Goal: Transaction & Acquisition: Book appointment/travel/reservation

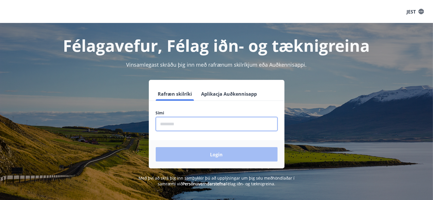
click at [183, 124] on input "phone" at bounding box center [217, 124] width 122 height 14
type input "********"
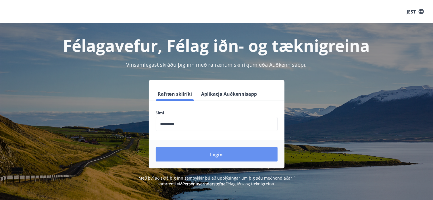
click at [202, 152] on button "Login" at bounding box center [217, 154] width 122 height 14
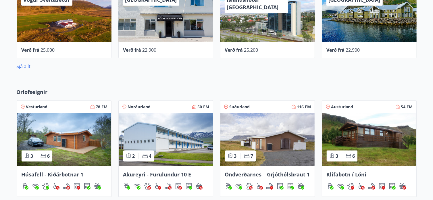
scroll to position [316, 0]
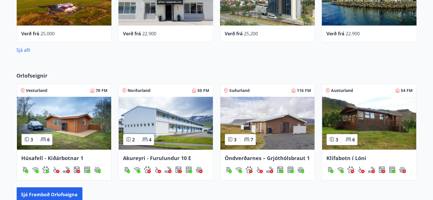
click at [69, 132] on img at bounding box center [64, 123] width 94 height 53
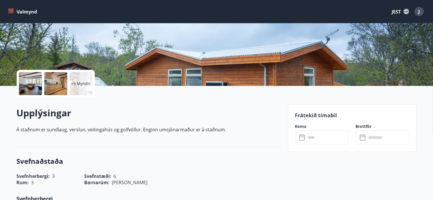
scroll to position [86, 0]
click at [302, 137] on icon at bounding box center [302, 137] width 7 height 7
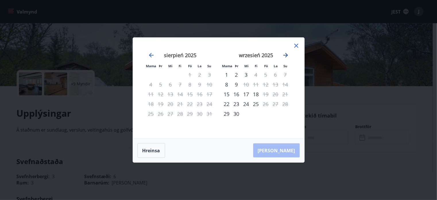
click at [285, 55] on icon "Przejdź dalej, aby przejść do następnego miesiąca." at bounding box center [285, 55] width 7 height 7
click at [151, 54] on icon "Przejdź wstecz, aby przejść do poprzedniego miesiąca." at bounding box center [151, 55] width 5 height 5
drag, startPoint x: 297, startPoint y: 45, endPoint x: 298, endPoint y: 49, distance: 3.7
click at [297, 45] on icon at bounding box center [296, 45] width 7 height 7
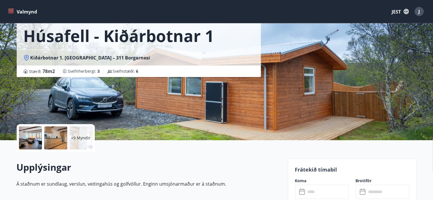
scroll to position [0, 0]
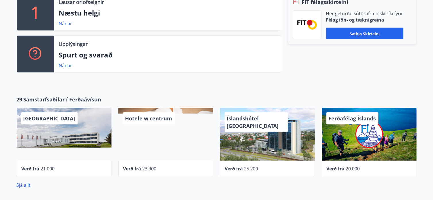
scroll to position [186, 0]
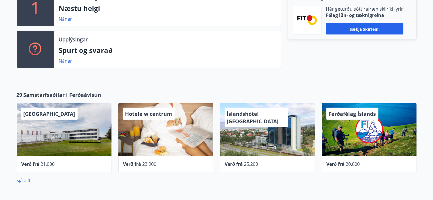
click at [74, 15] on div "Lausar orlofseignir Næstu helgi Nánar" at bounding box center [167, 7] width 226 height 37
click at [45, 14] on div "1" at bounding box center [35, 7] width 37 height 37
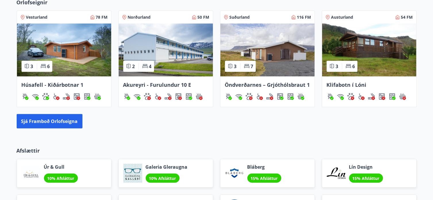
scroll to position [358, 0]
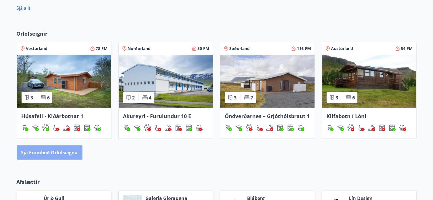
click at [51, 150] on font "Sjá framboð orlofseigna" at bounding box center [49, 153] width 57 height 6
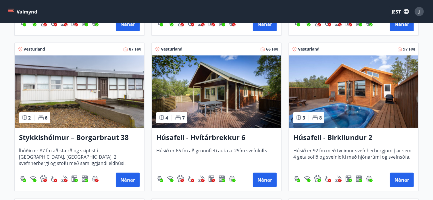
scroll to position [259, 0]
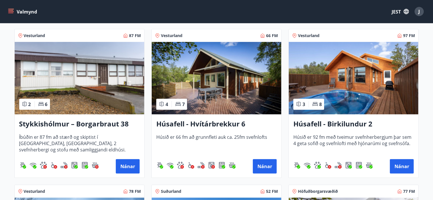
click at [332, 85] on img at bounding box center [354, 78] width 130 height 72
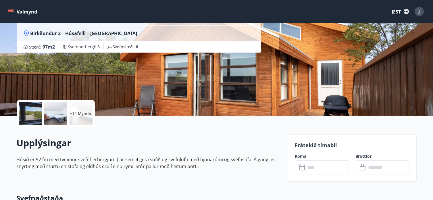
scroll to position [57, 0]
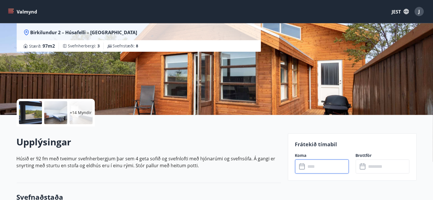
click at [312, 167] on input "text" at bounding box center [327, 166] width 43 height 14
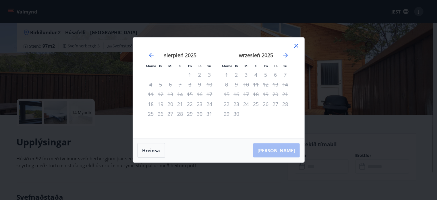
click at [298, 45] on icon at bounding box center [297, 46] width 4 height 4
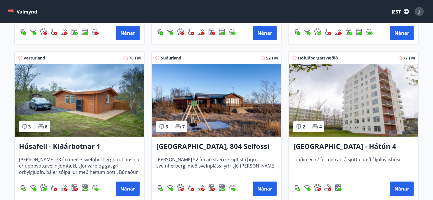
scroll to position [402, 0]
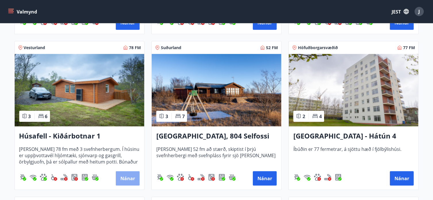
click at [128, 178] on font "Nánar" at bounding box center [127, 179] width 15 height 6
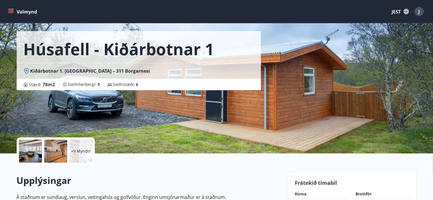
scroll to position [57, 0]
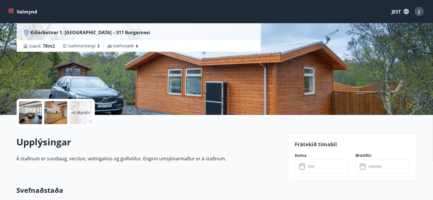
click at [301, 165] on icon at bounding box center [302, 166] width 7 height 7
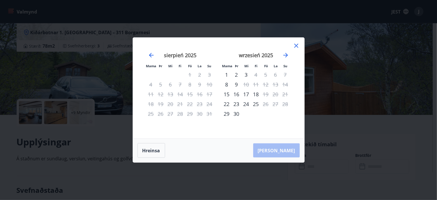
click at [298, 45] on icon at bounding box center [296, 45] width 7 height 7
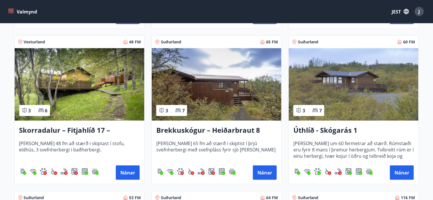
scroll to position [718, 0]
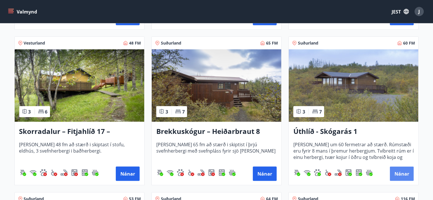
click at [401, 174] on font "Nánar" at bounding box center [402, 174] width 15 height 6
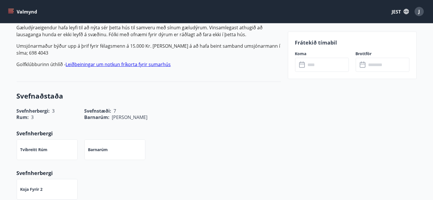
scroll to position [144, 0]
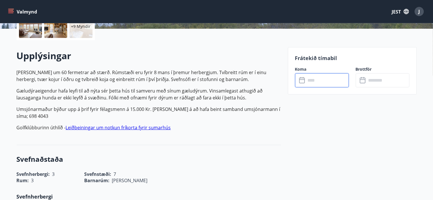
click at [312, 81] on input "text" at bounding box center [327, 80] width 43 height 14
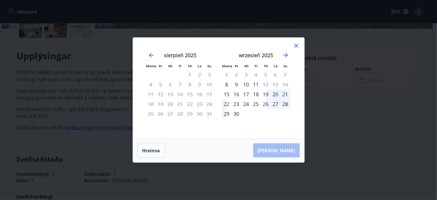
drag, startPoint x: 266, startPoint y: 94, endPoint x: 281, endPoint y: 93, distance: 15.6
click at [281, 93] on tr "15 16 17 18 19 20 21" at bounding box center [256, 94] width 68 height 10
click at [267, 93] on div "19" at bounding box center [266, 94] width 10 height 10
drag, startPoint x: 232, startPoint y: 103, endPoint x: 226, endPoint y: 102, distance: 5.8
click at [232, 102] on div "23" at bounding box center [237, 104] width 10 height 10
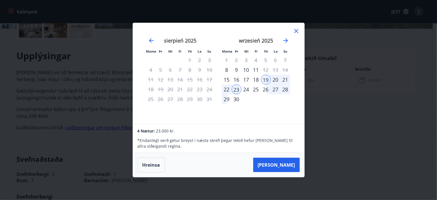
drag, startPoint x: 226, startPoint y: 102, endPoint x: 224, endPoint y: 91, distance: 12.0
click at [228, 102] on div "29" at bounding box center [227, 99] width 10 height 10
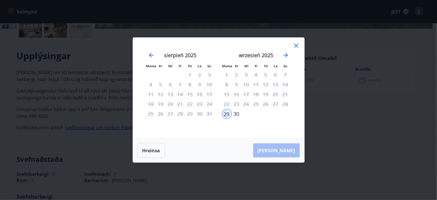
click at [229, 102] on div "22" at bounding box center [227, 104] width 10 height 10
click at [266, 94] on div "19" at bounding box center [266, 94] width 10 height 10
click at [285, 149] on div "[PERSON_NAME]" at bounding box center [219, 151] width 172 height 24
click at [267, 92] on div "19" at bounding box center [266, 94] width 10 height 10
click at [266, 94] on div "19" at bounding box center [266, 94] width 10 height 10
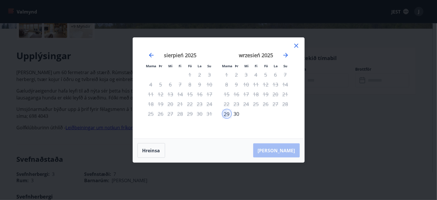
click at [266, 94] on div "19" at bounding box center [266, 94] width 10 height 10
click at [266, 93] on div "19" at bounding box center [266, 94] width 10 height 10
click at [296, 46] on icon at bounding box center [297, 46] width 4 height 4
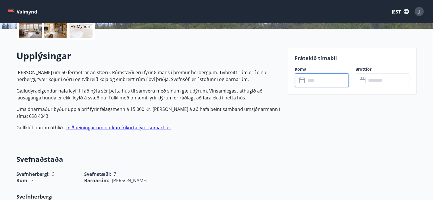
click at [309, 80] on input "text" at bounding box center [327, 80] width 43 height 14
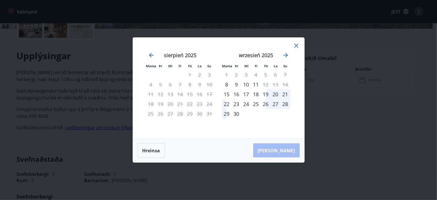
click at [268, 93] on div "19" at bounding box center [266, 94] width 10 height 10
click at [226, 103] on div "22" at bounding box center [227, 104] width 10 height 10
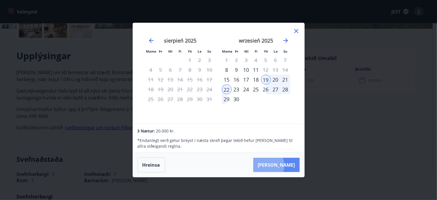
click at [286, 165] on font "[PERSON_NAME]" at bounding box center [276, 165] width 37 height 6
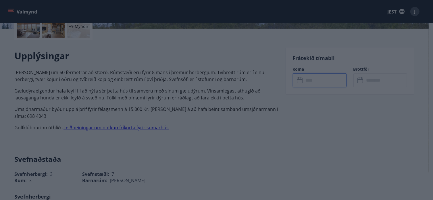
type input "******"
